Goal: Task Accomplishment & Management: Use online tool/utility

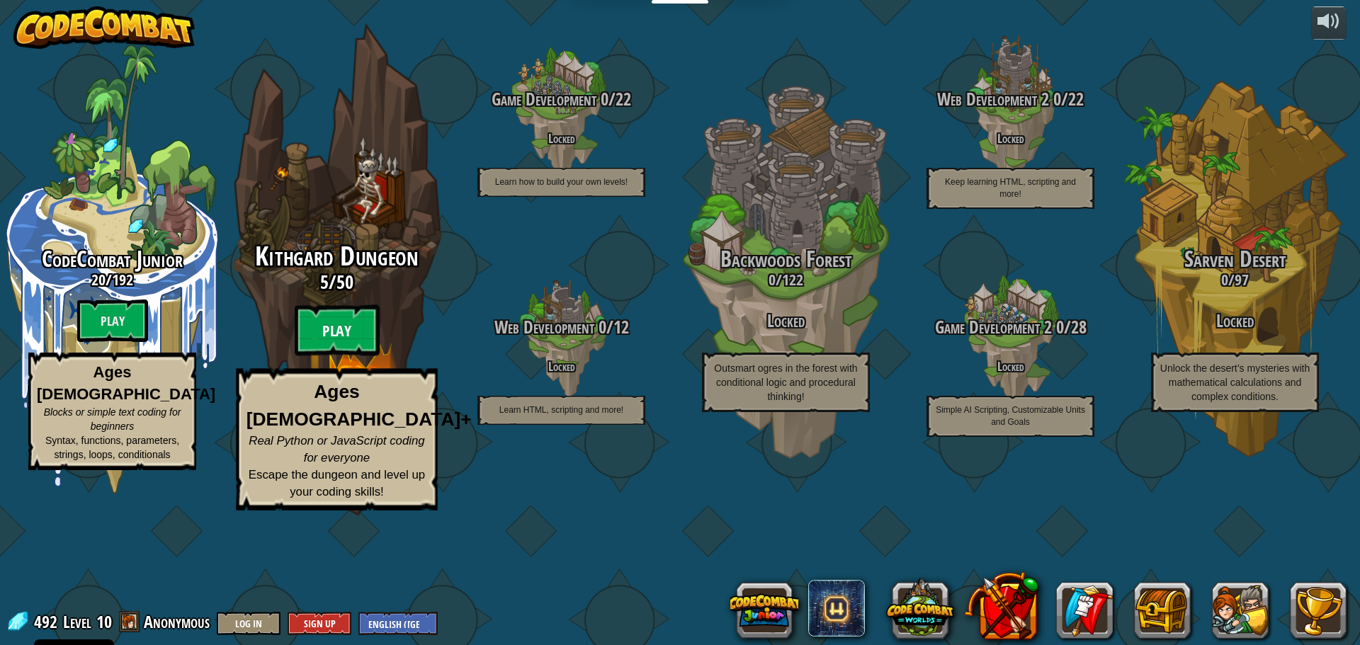
click at [350, 356] on btn "Play" at bounding box center [337, 330] width 85 height 51
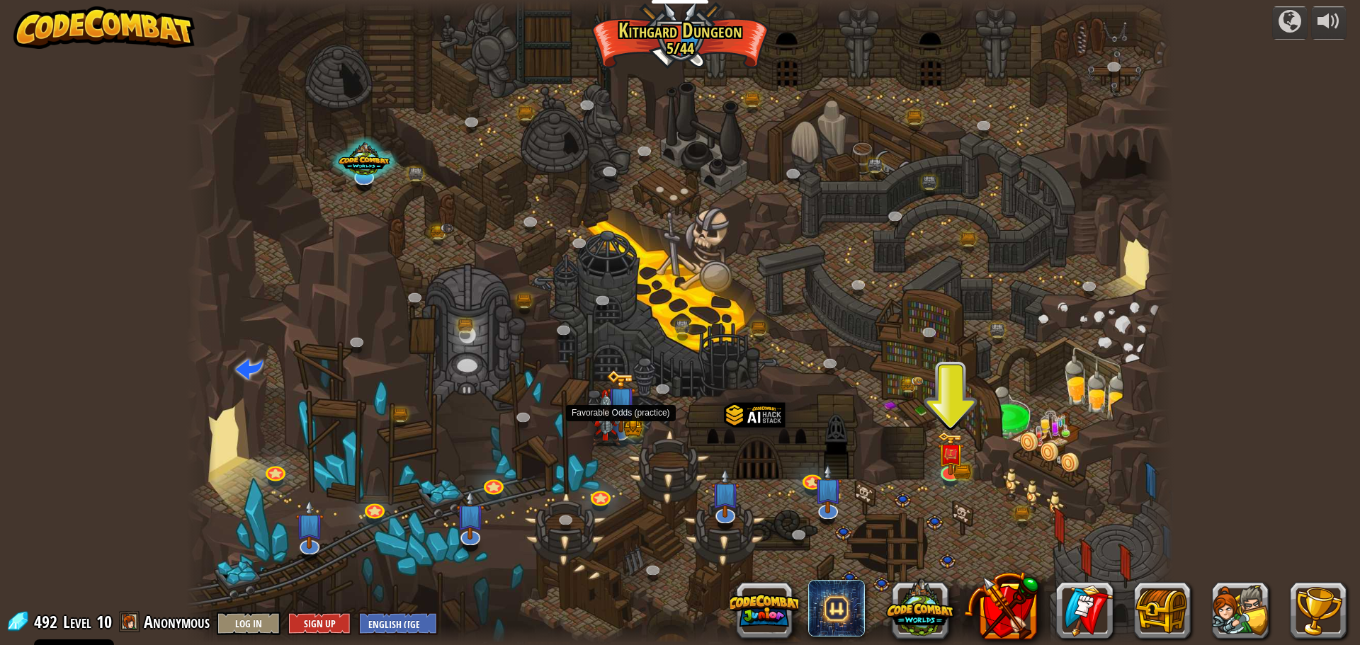
click at [622, 424] on img at bounding box center [620, 401] width 29 height 63
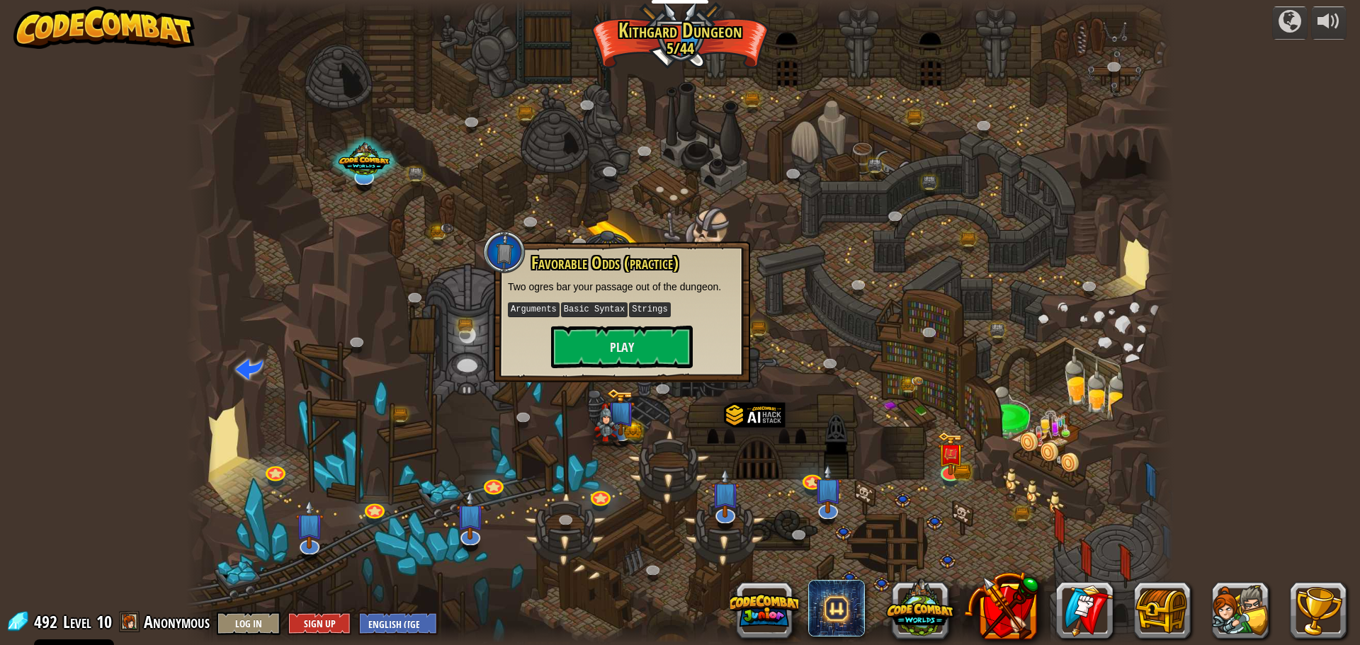
drag, startPoint x: 622, startPoint y: 424, endPoint x: 169, endPoint y: 401, distance: 453.1
click at [169, 401] on div "powered by Twisted Canyon (Locked) Challenge: collect the most gold using all t…" at bounding box center [680, 322] width 1360 height 645
click at [350, 433] on div at bounding box center [679, 322] width 987 height 645
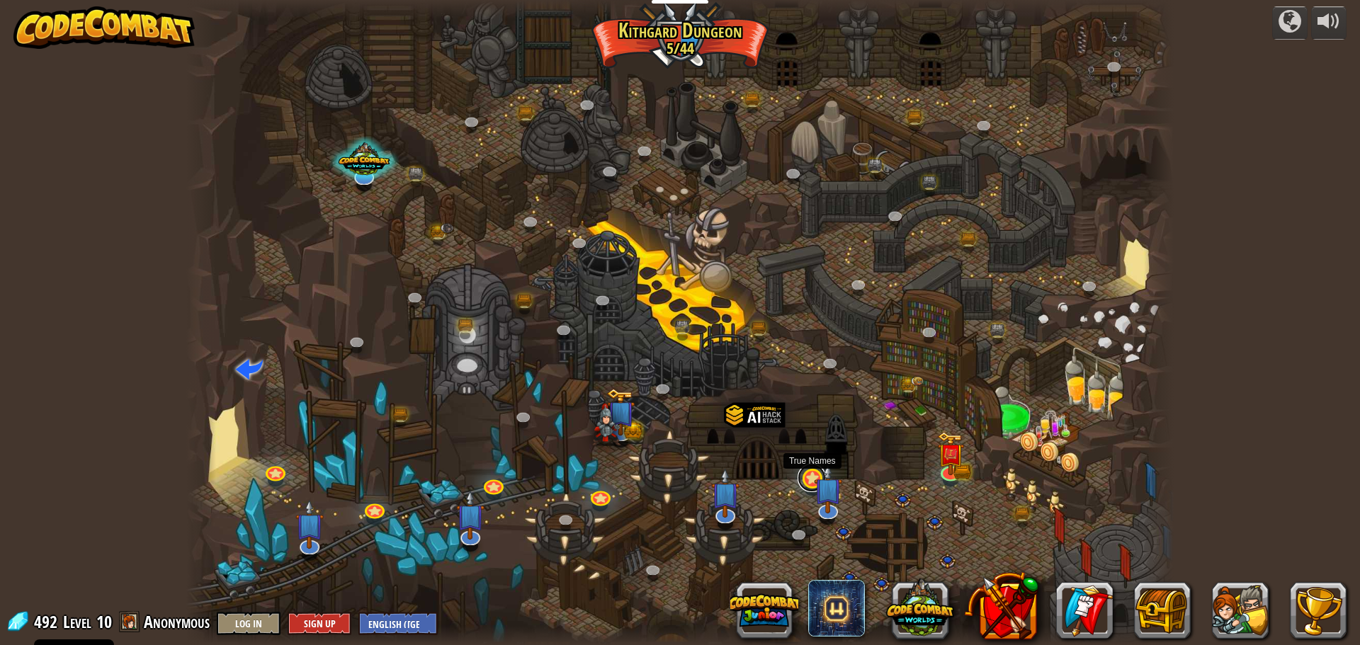
click at [811, 480] on link at bounding box center [811, 478] width 28 height 28
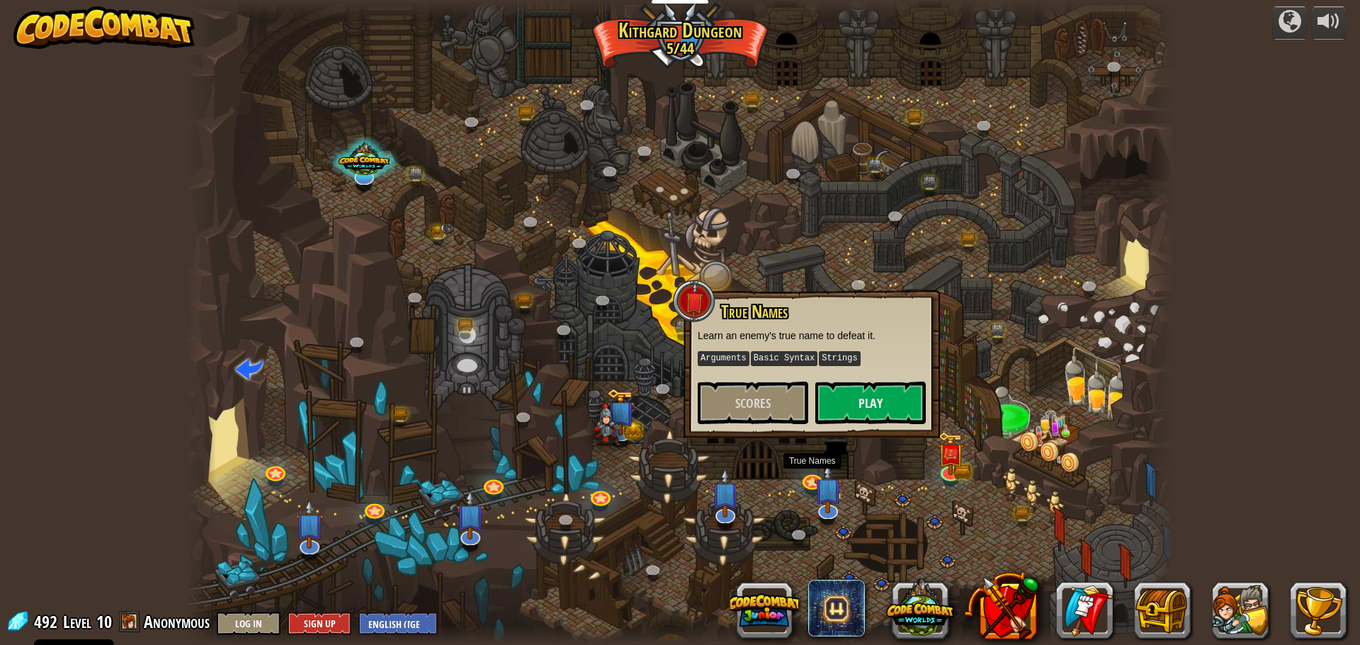
click at [763, 475] on div at bounding box center [679, 322] width 987 height 645
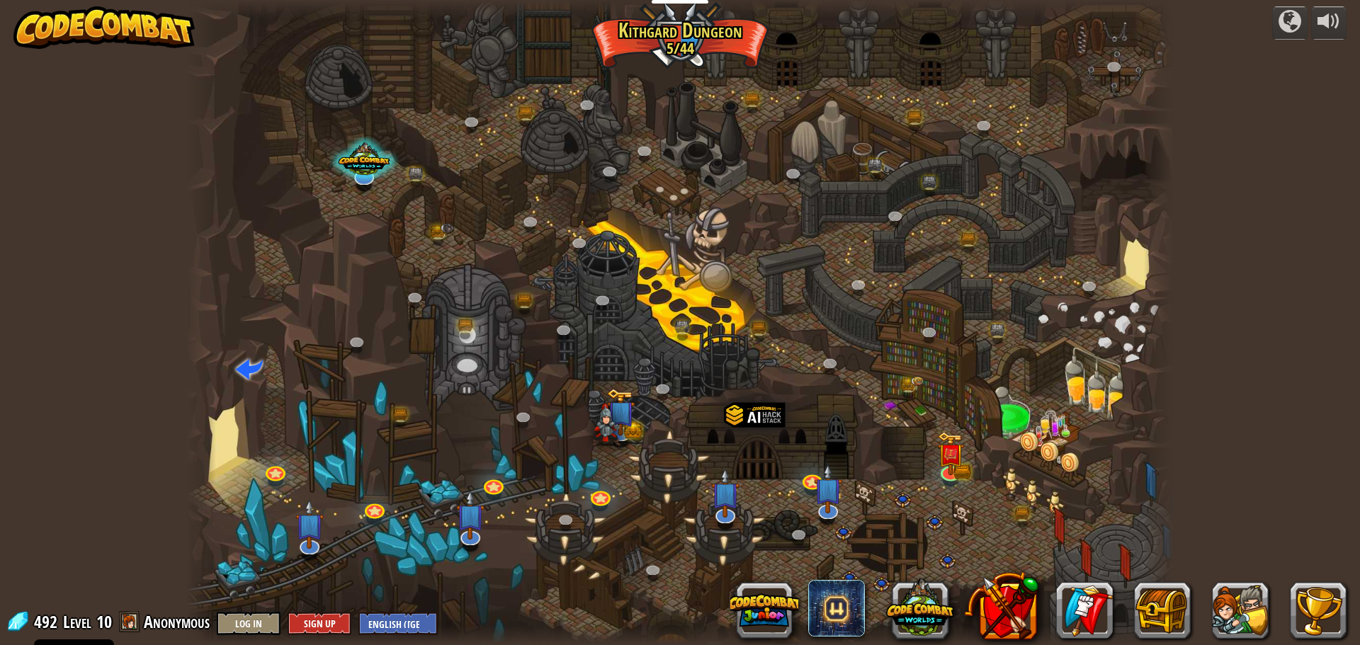
click at [612, 491] on div at bounding box center [679, 322] width 987 height 645
click at [729, 519] on link at bounding box center [723, 511] width 28 height 28
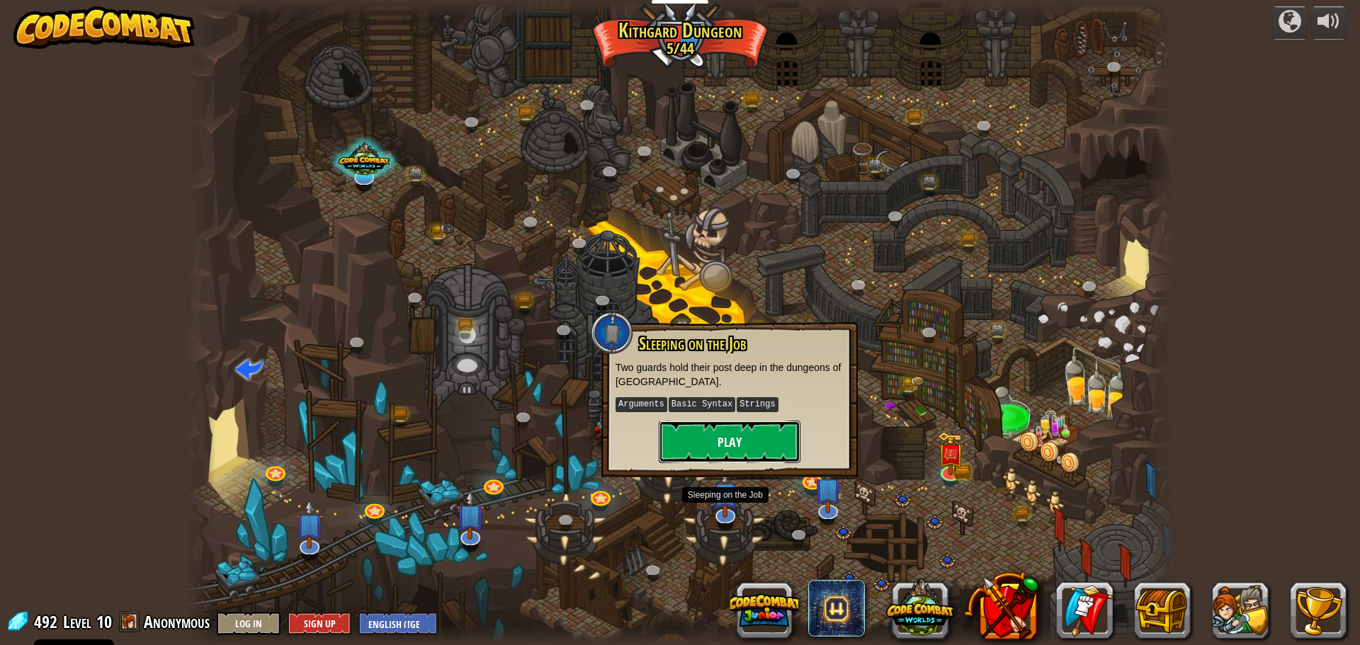
click at [747, 440] on button "Play" at bounding box center [730, 442] width 142 height 42
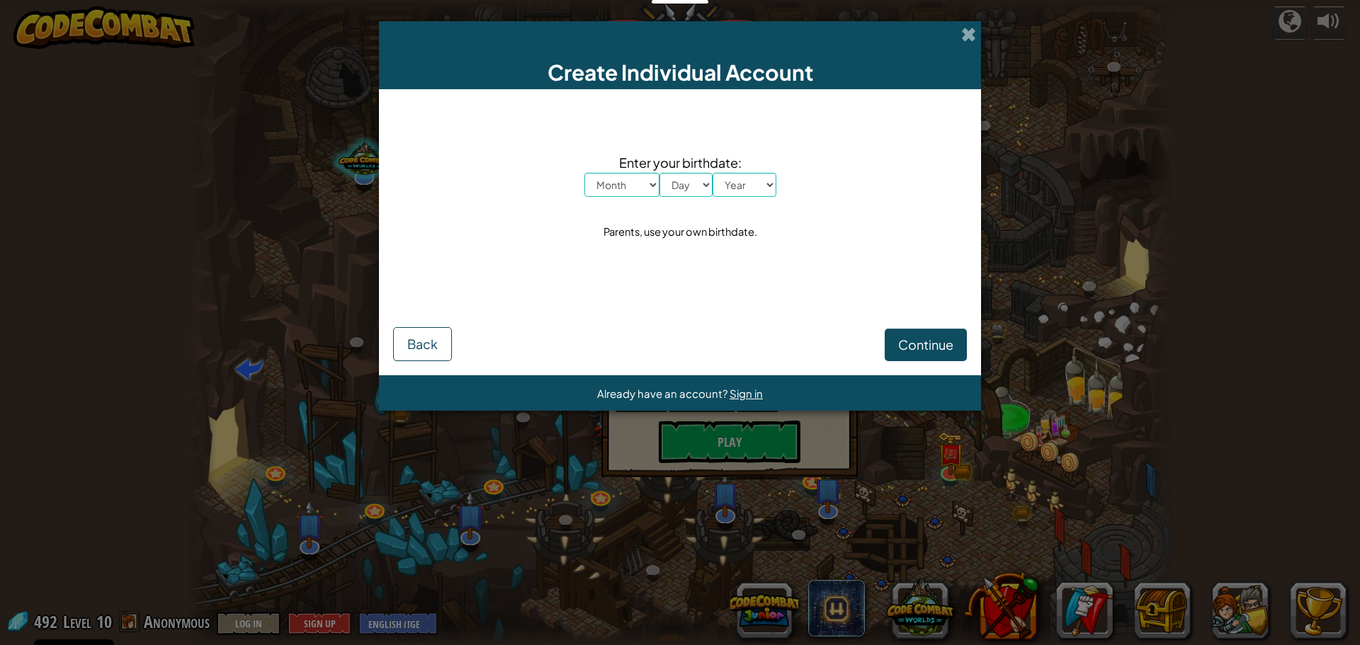
click at [976, 27] on div "Create Individual Account" at bounding box center [680, 55] width 602 height 68
drag, startPoint x: 972, startPoint y: 36, endPoint x: 971, endPoint y: 67, distance: 31.2
click at [971, 37] on span at bounding box center [968, 34] width 15 height 15
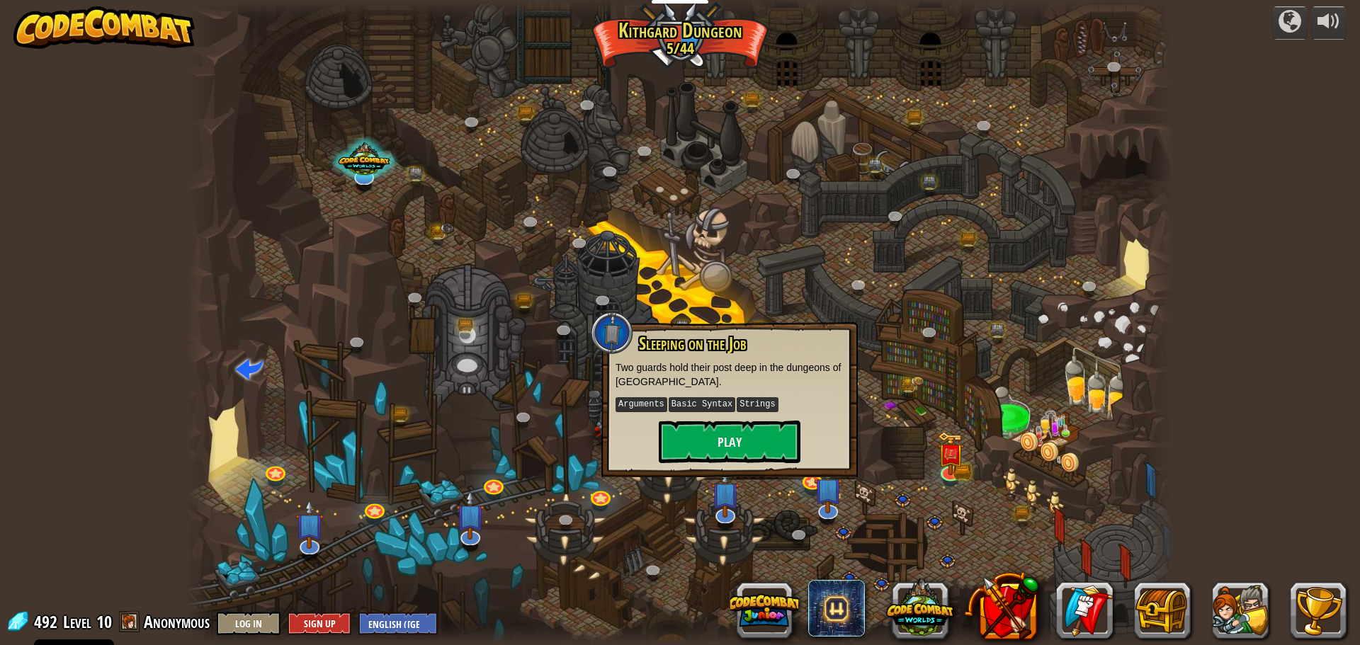
click at [1003, 182] on div at bounding box center [679, 322] width 987 height 645
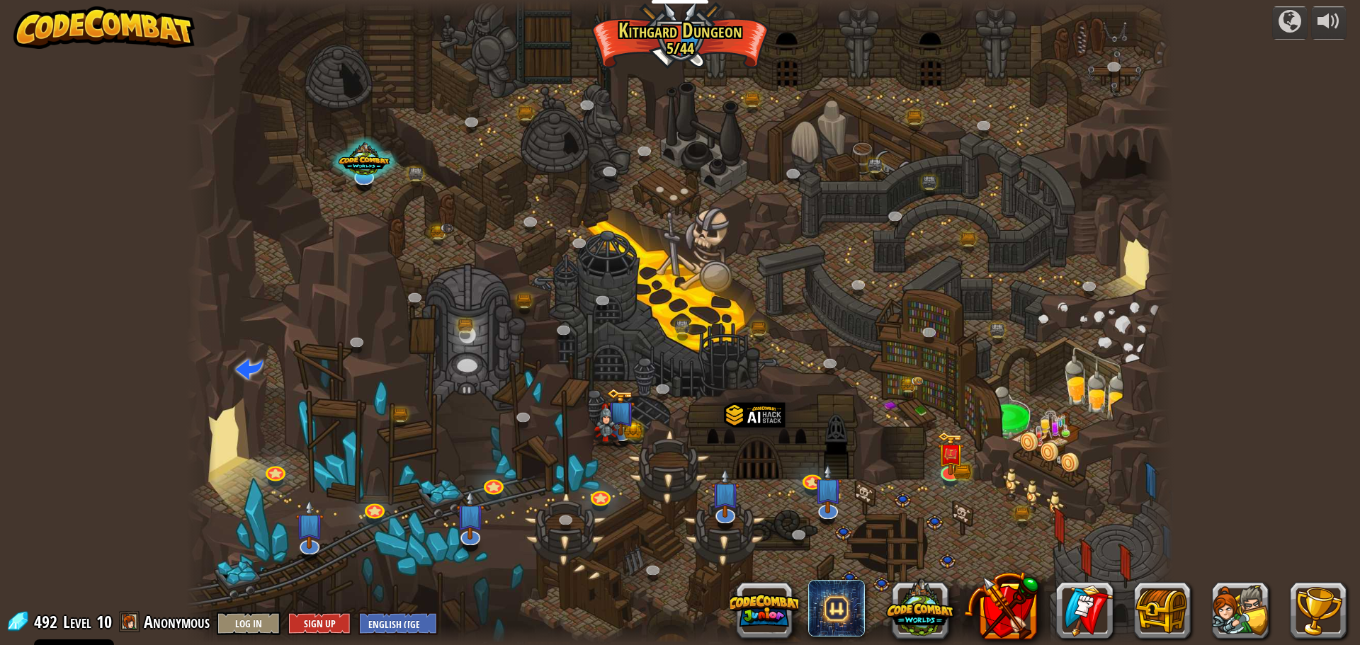
drag, startPoint x: 443, startPoint y: 345, endPoint x: 35, endPoint y: 311, distance: 408.6
click at [35, 311] on div "powered by Twisted Canyon (Locked) Challenge: collect the most gold using all t…" at bounding box center [680, 322] width 1360 height 645
click at [472, 324] on link at bounding box center [467, 329] width 28 height 28
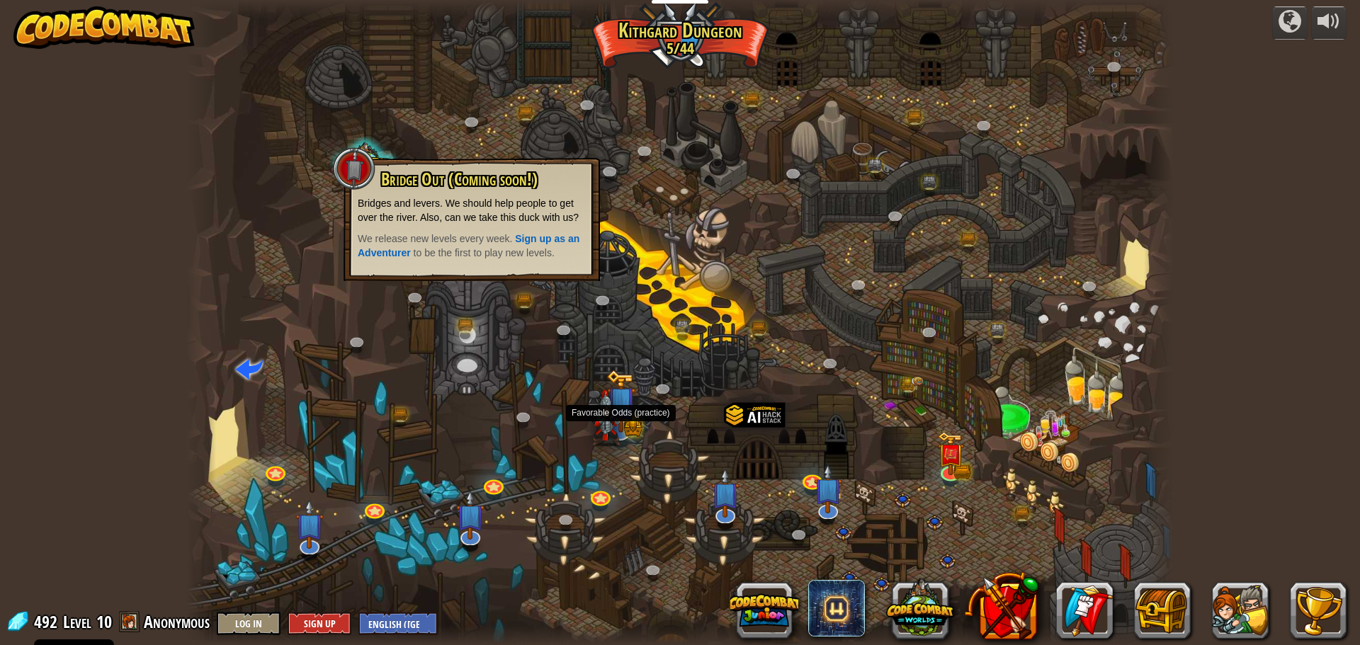
click at [620, 397] on img at bounding box center [620, 401] width 29 height 63
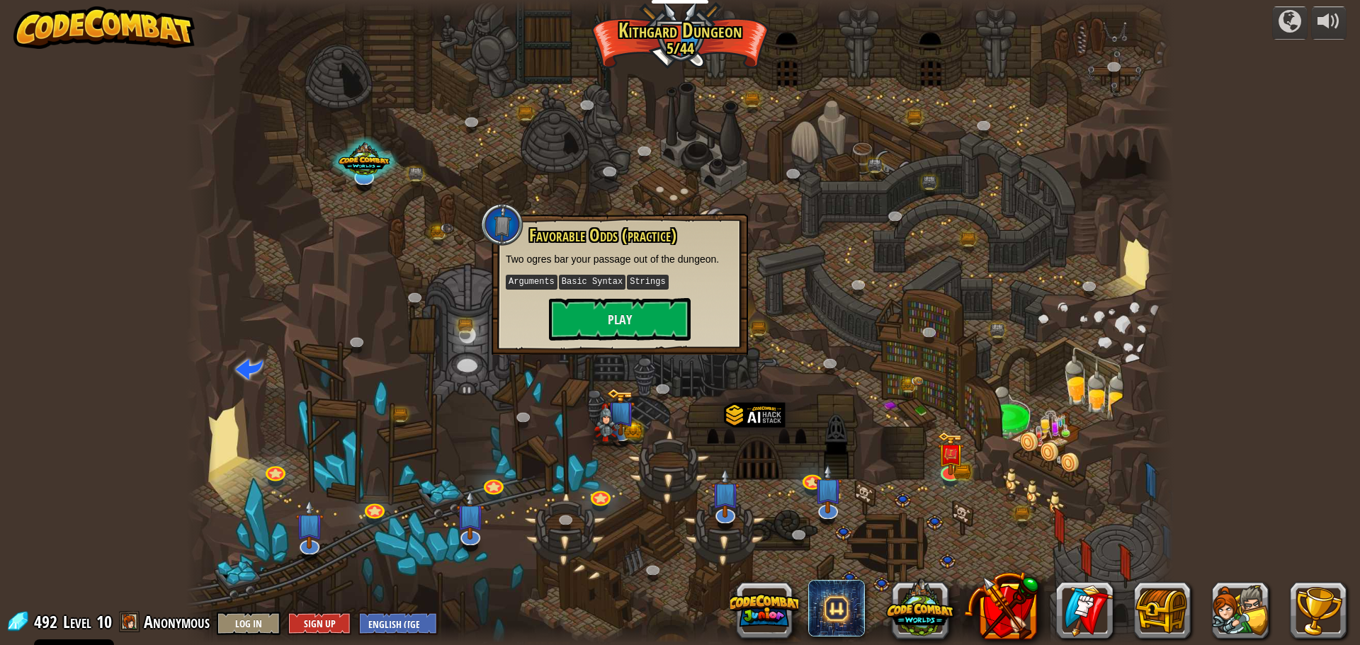
click at [564, 393] on div at bounding box center [679, 322] width 987 height 645
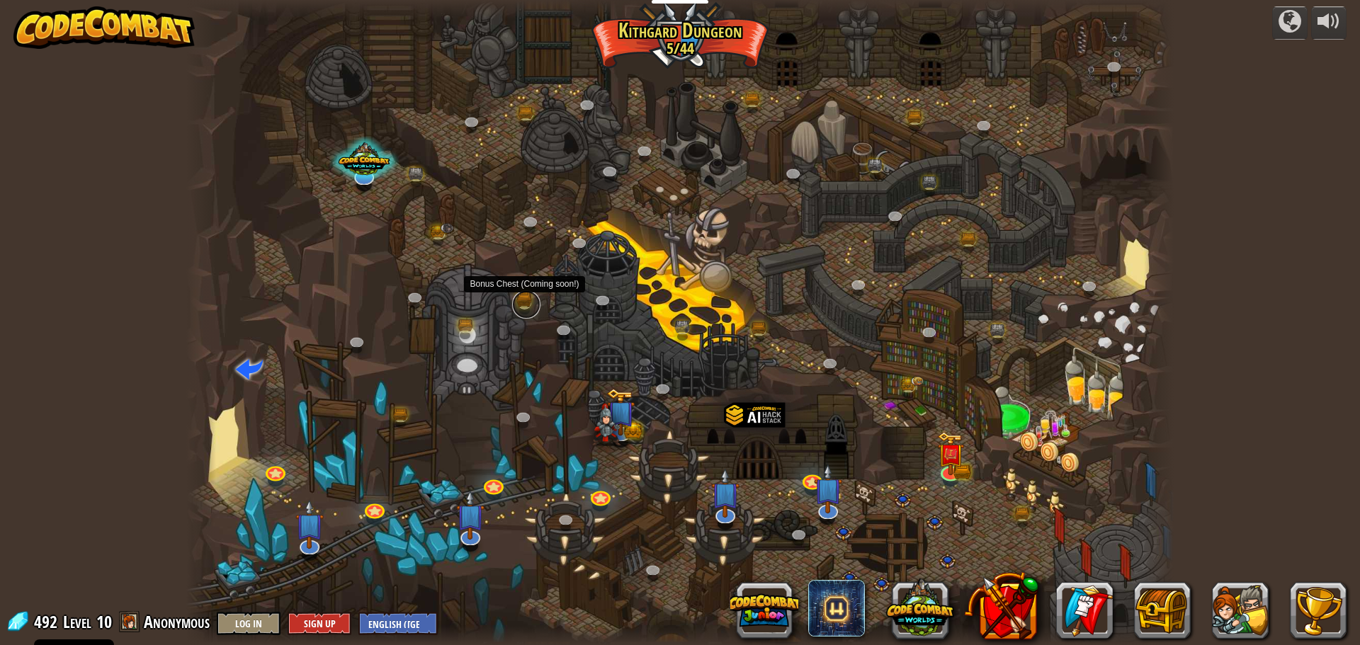
click at [524, 302] on link at bounding box center [526, 304] width 28 height 28
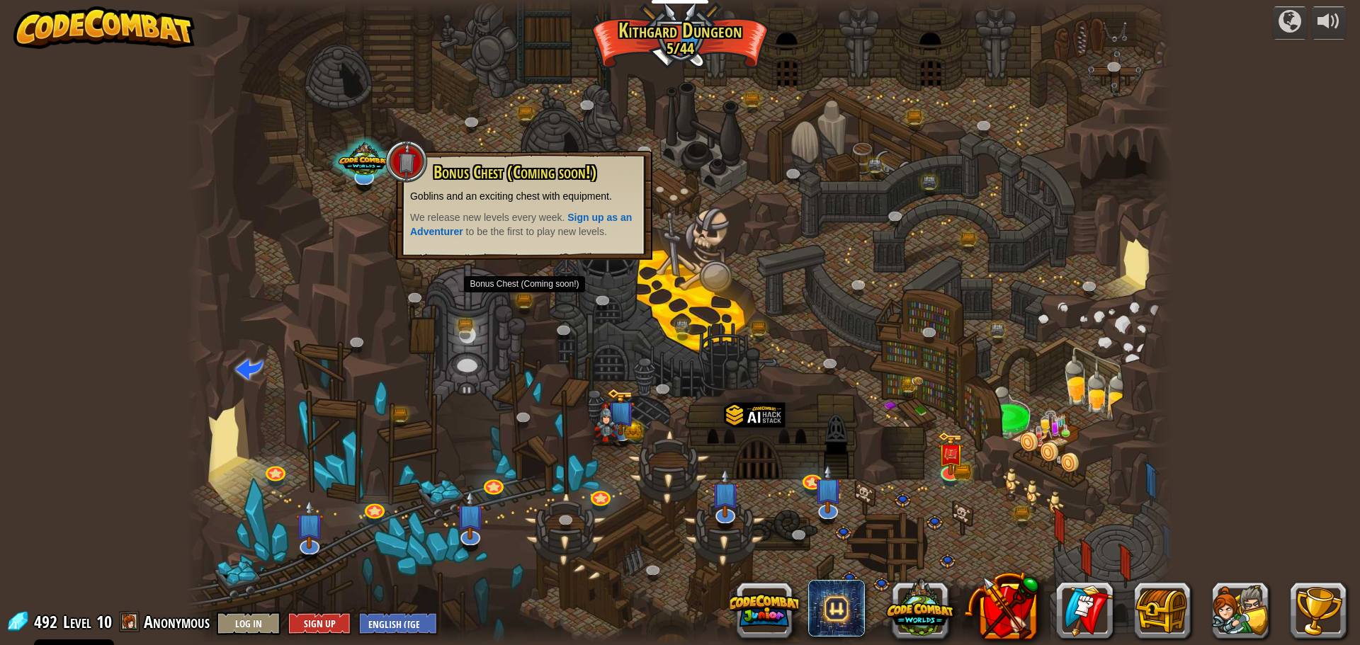
click at [418, 175] on div at bounding box center [406, 161] width 42 height 42
click at [497, 329] on div at bounding box center [679, 322] width 987 height 645
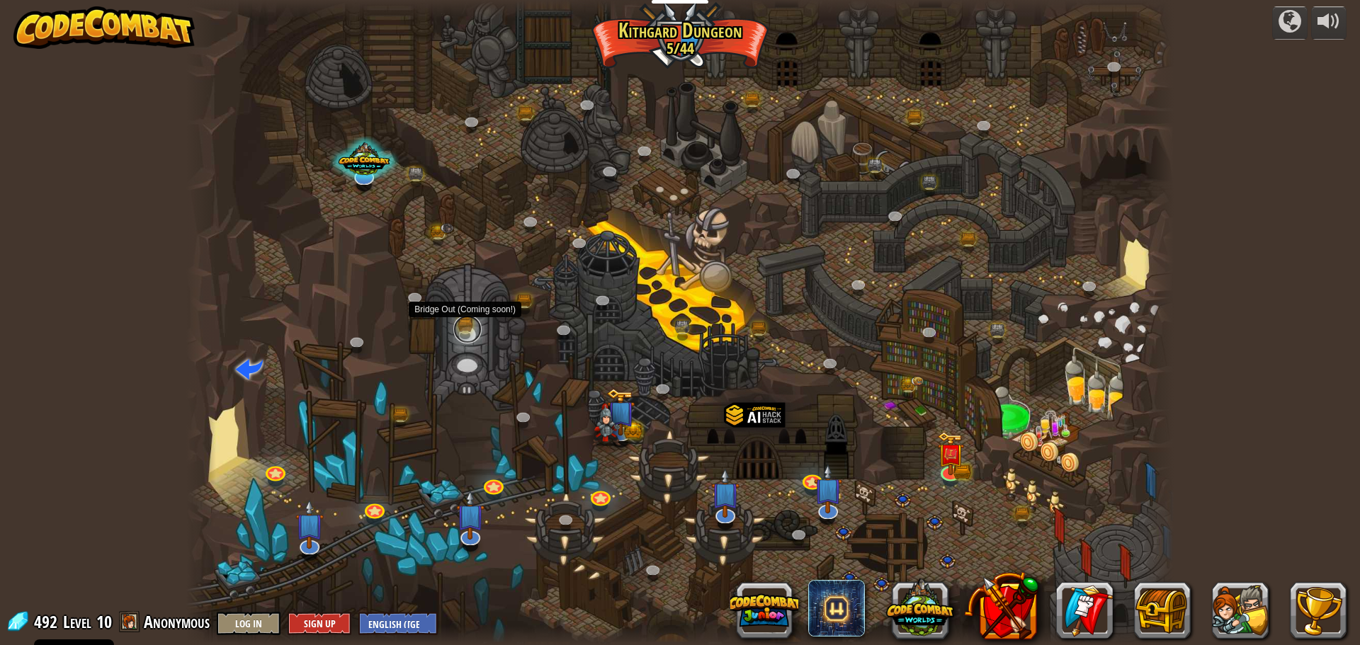
click at [469, 325] on link at bounding box center [467, 329] width 28 height 28
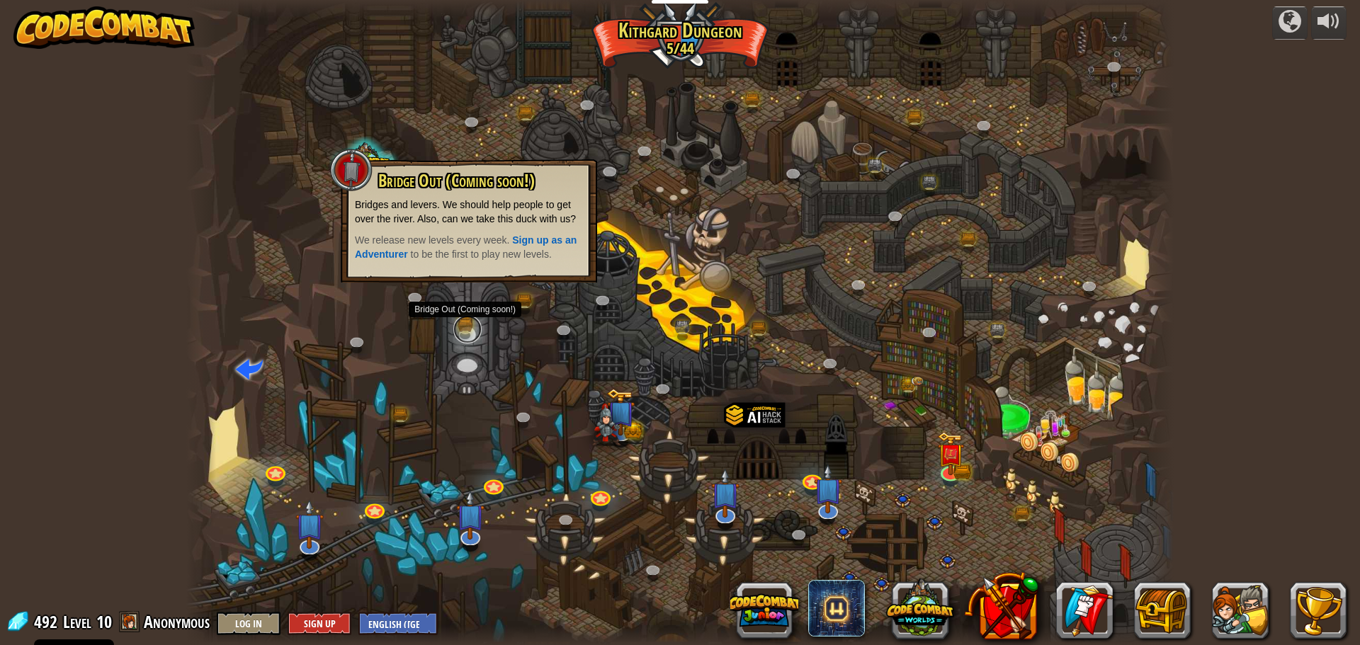
click at [468, 326] on link at bounding box center [467, 329] width 28 height 28
click at [513, 309] on div "Twisted Canyon (Locked) Challenge: collect the most gold using all the programm…" at bounding box center [679, 322] width 987 height 645
click at [406, 410] on link at bounding box center [402, 418] width 28 height 28
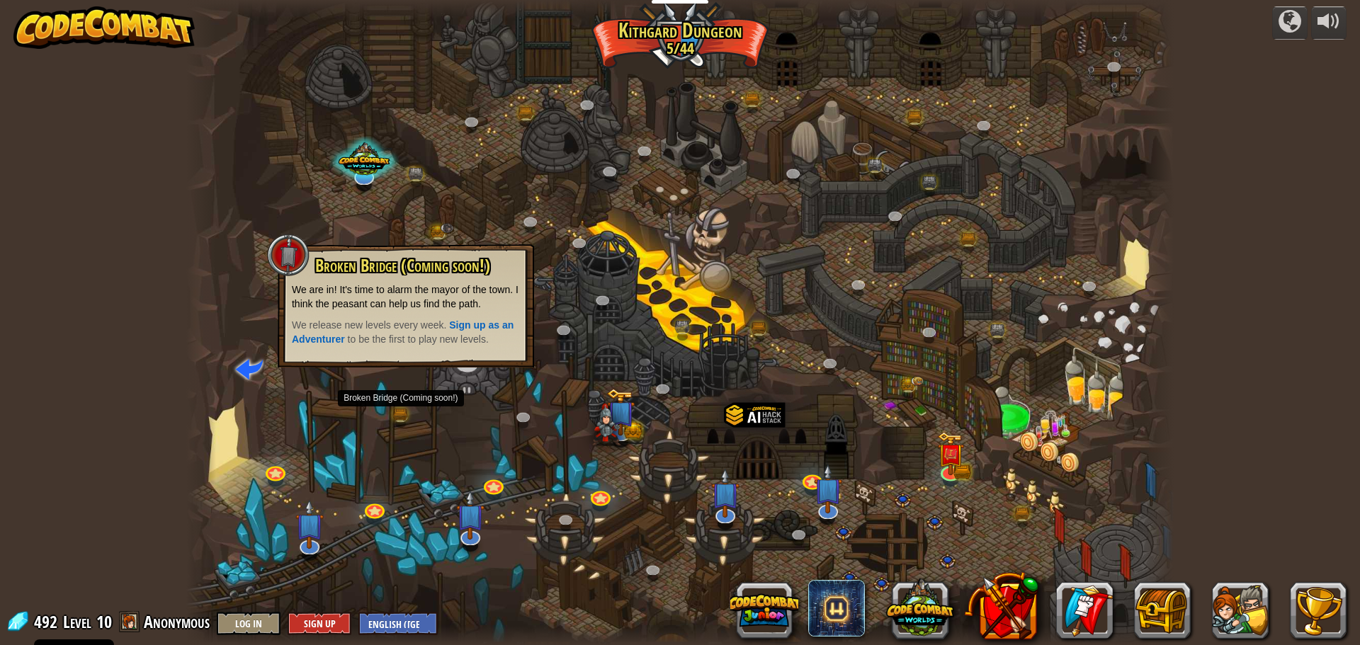
click at [365, 409] on div at bounding box center [679, 322] width 987 height 645
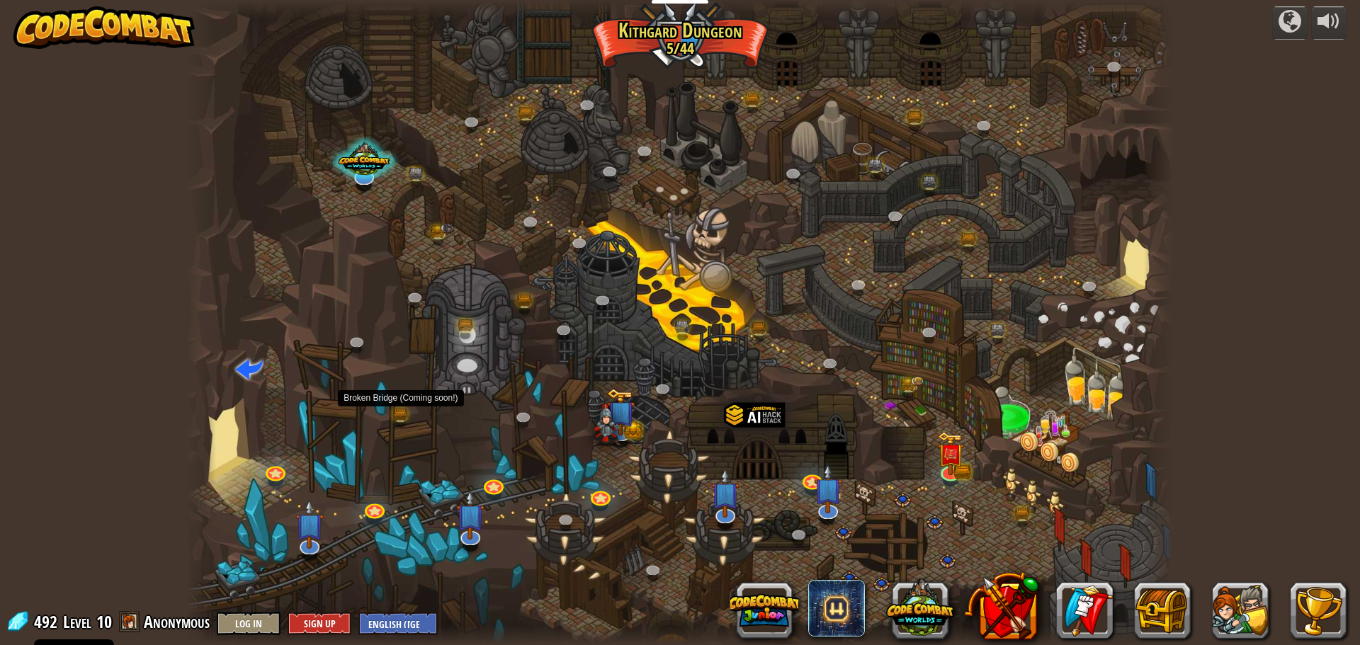
click at [411, 409] on div at bounding box center [679, 322] width 987 height 645
click at [401, 409] on link at bounding box center [402, 418] width 28 height 28
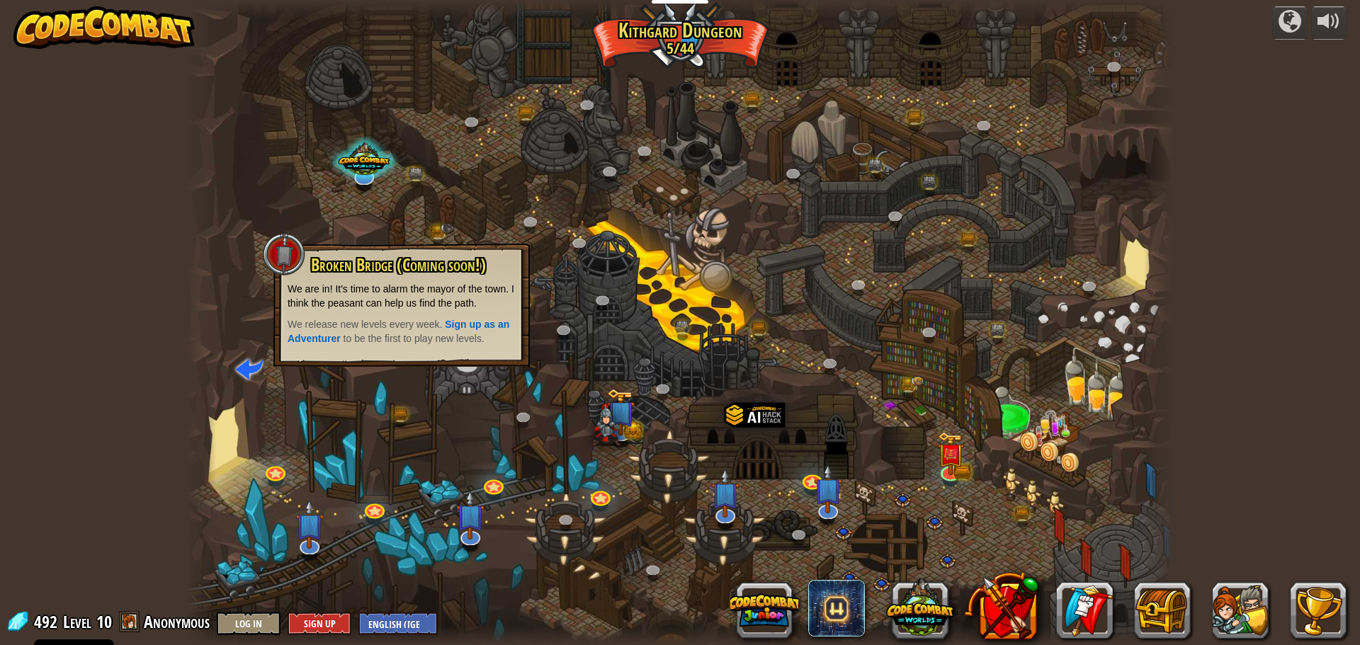
click at [350, 372] on div at bounding box center [679, 322] width 987 height 645
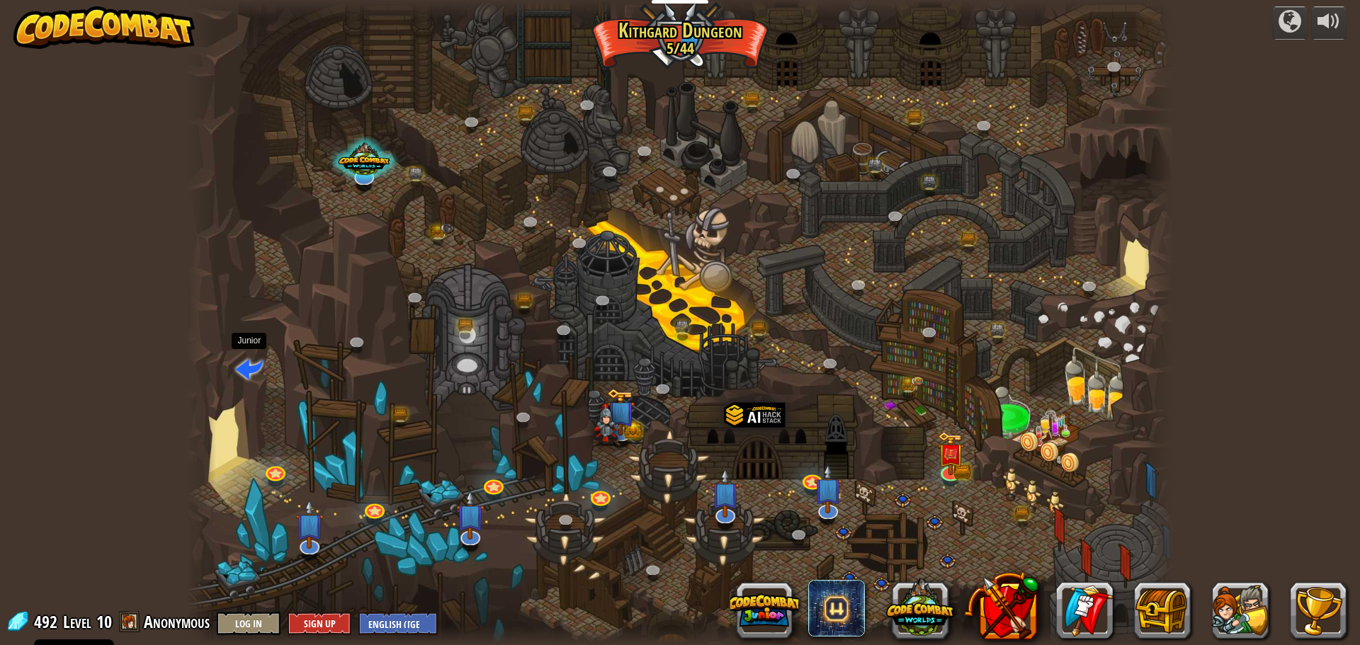
click at [248, 365] on span at bounding box center [249, 368] width 27 height 27
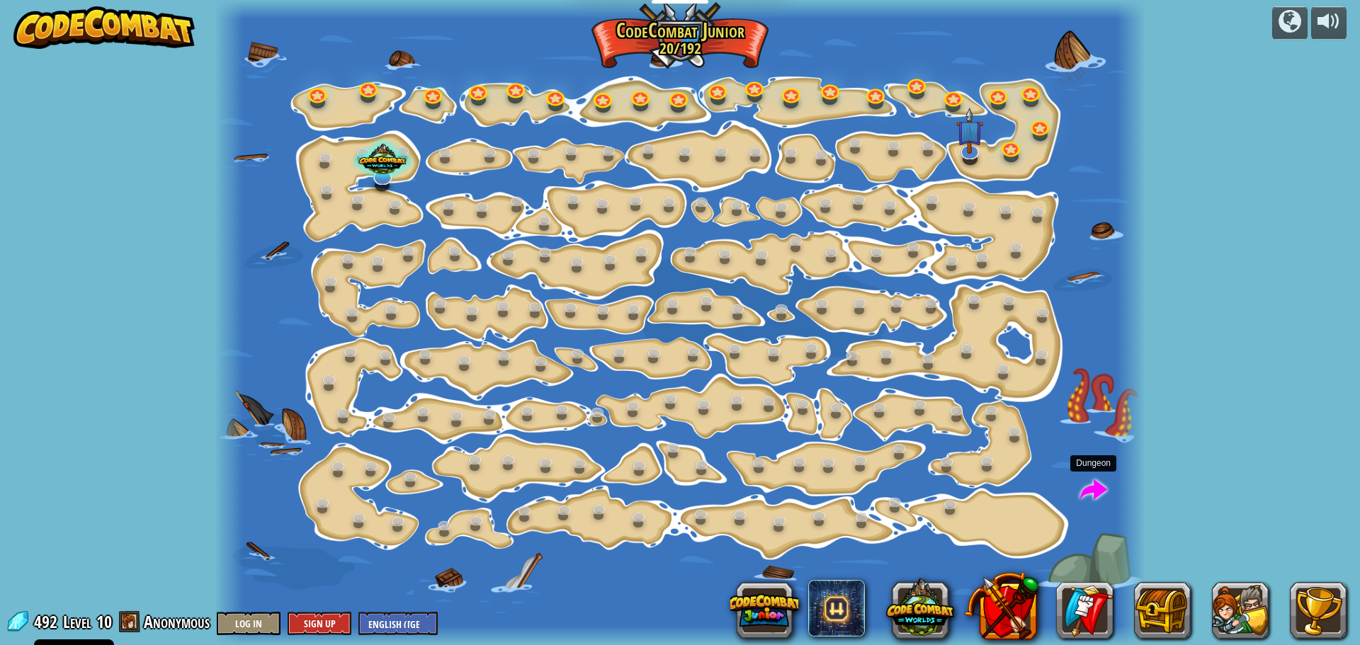
click at [1090, 479] on span at bounding box center [1093, 490] width 27 height 27
